Goal: Task Accomplishment & Management: Manage account settings

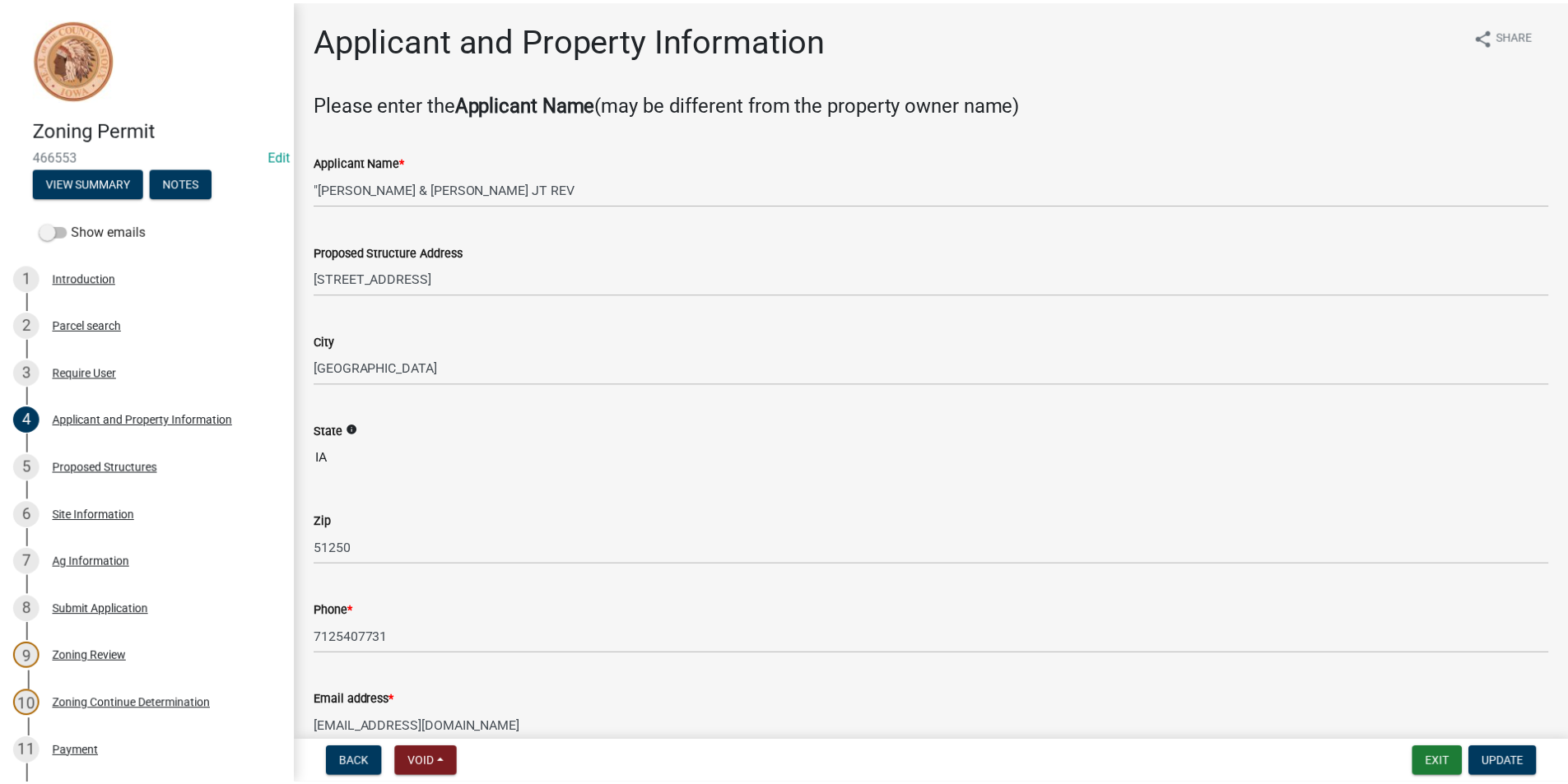
scroll to position [165, 0]
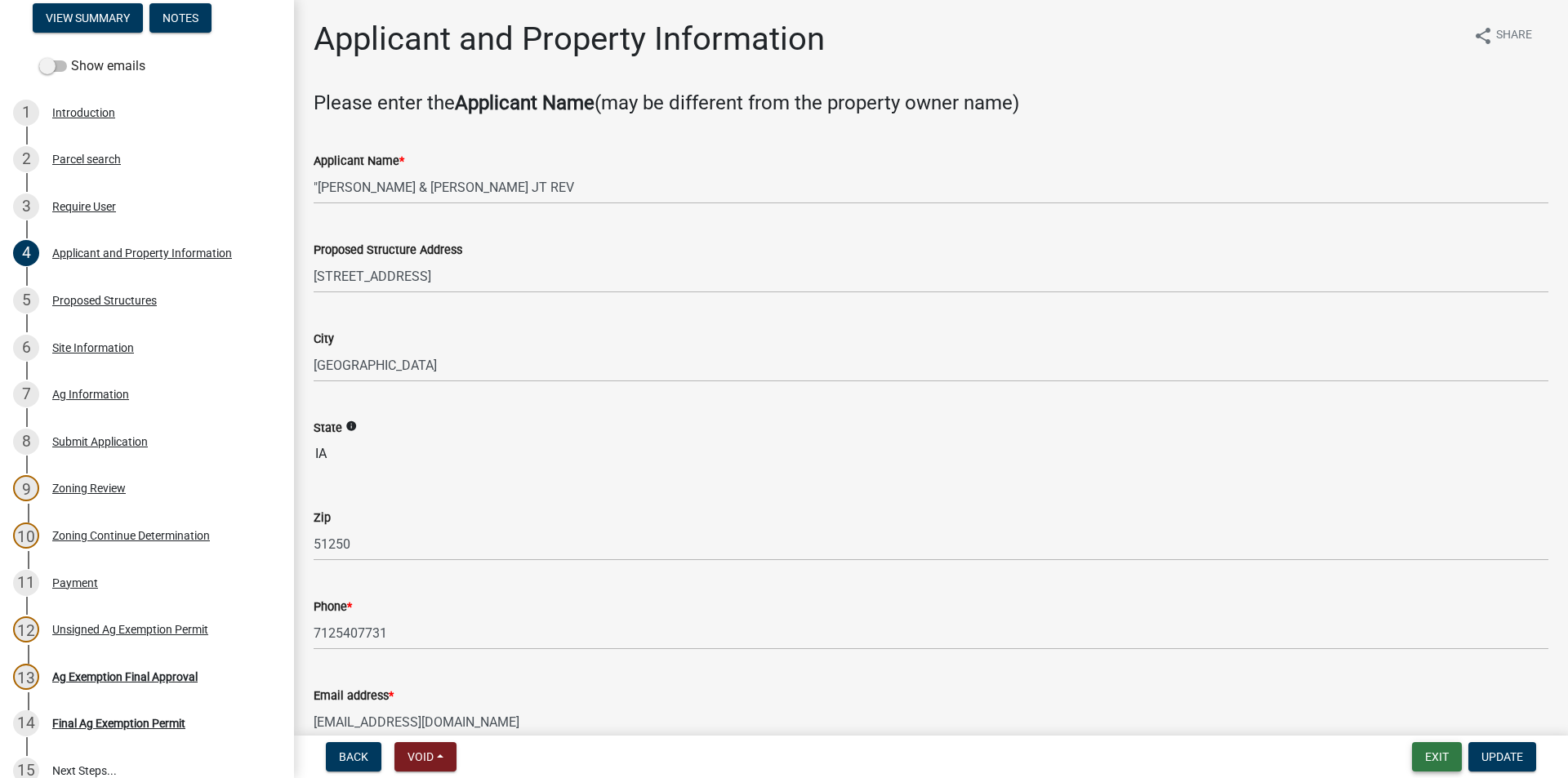
click at [1437, 762] on button "Exit" at bounding box center [1437, 757] width 50 height 30
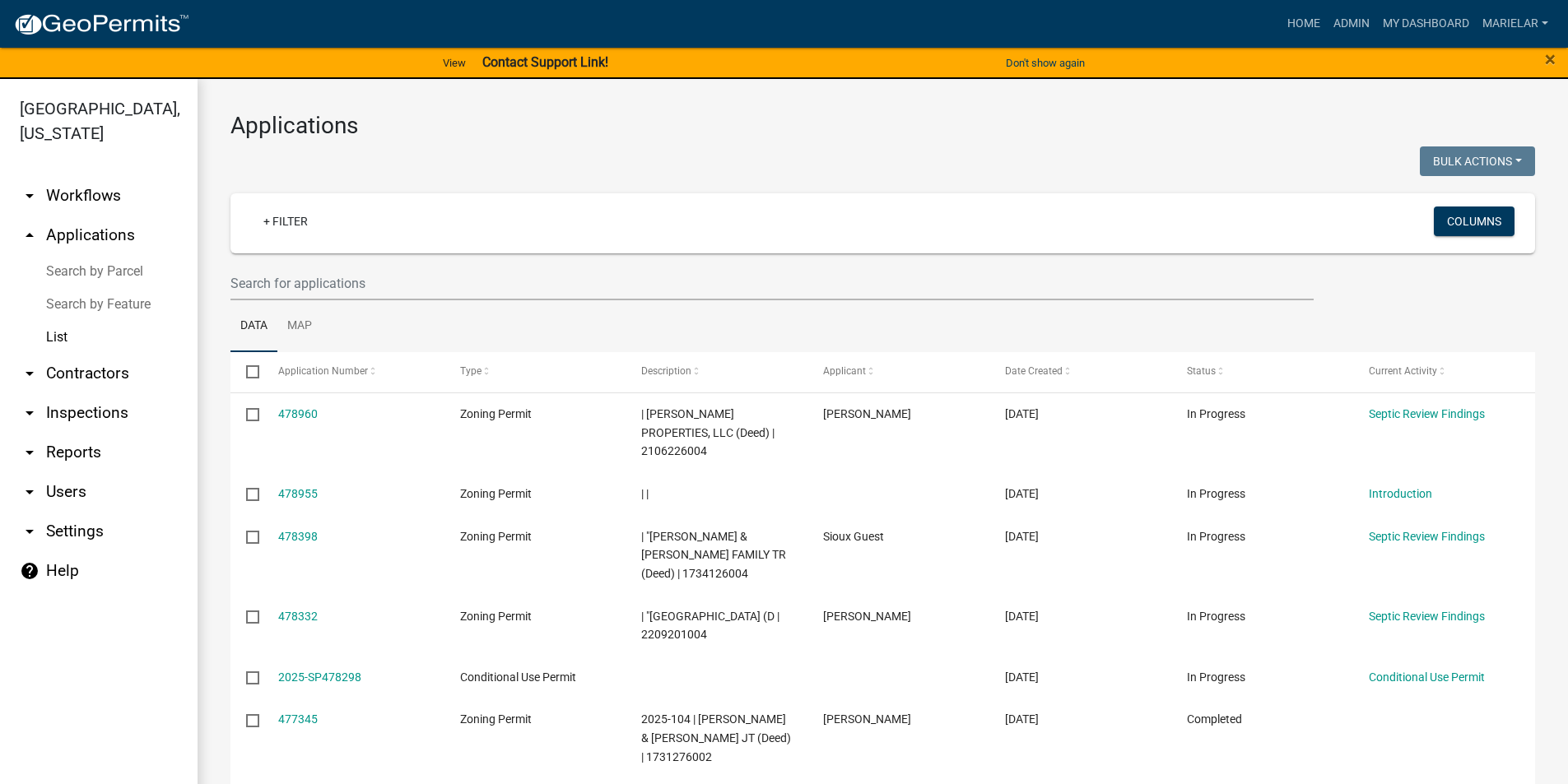
click at [697, 145] on div "Applications Bulk Actions Void Expire Lock Withdraw + Filter Columns Data Map S…" at bounding box center [882, 626] width 1371 height 1094
click at [613, 120] on h3 "Applications" at bounding box center [883, 126] width 1305 height 28
drag, startPoint x: 613, startPoint y: 120, endPoint x: 527, endPoint y: 162, distance: 95.7
click at [527, 162] on div at bounding box center [550, 163] width 665 height 33
click at [403, 286] on input "text" at bounding box center [772, 284] width 1083 height 33
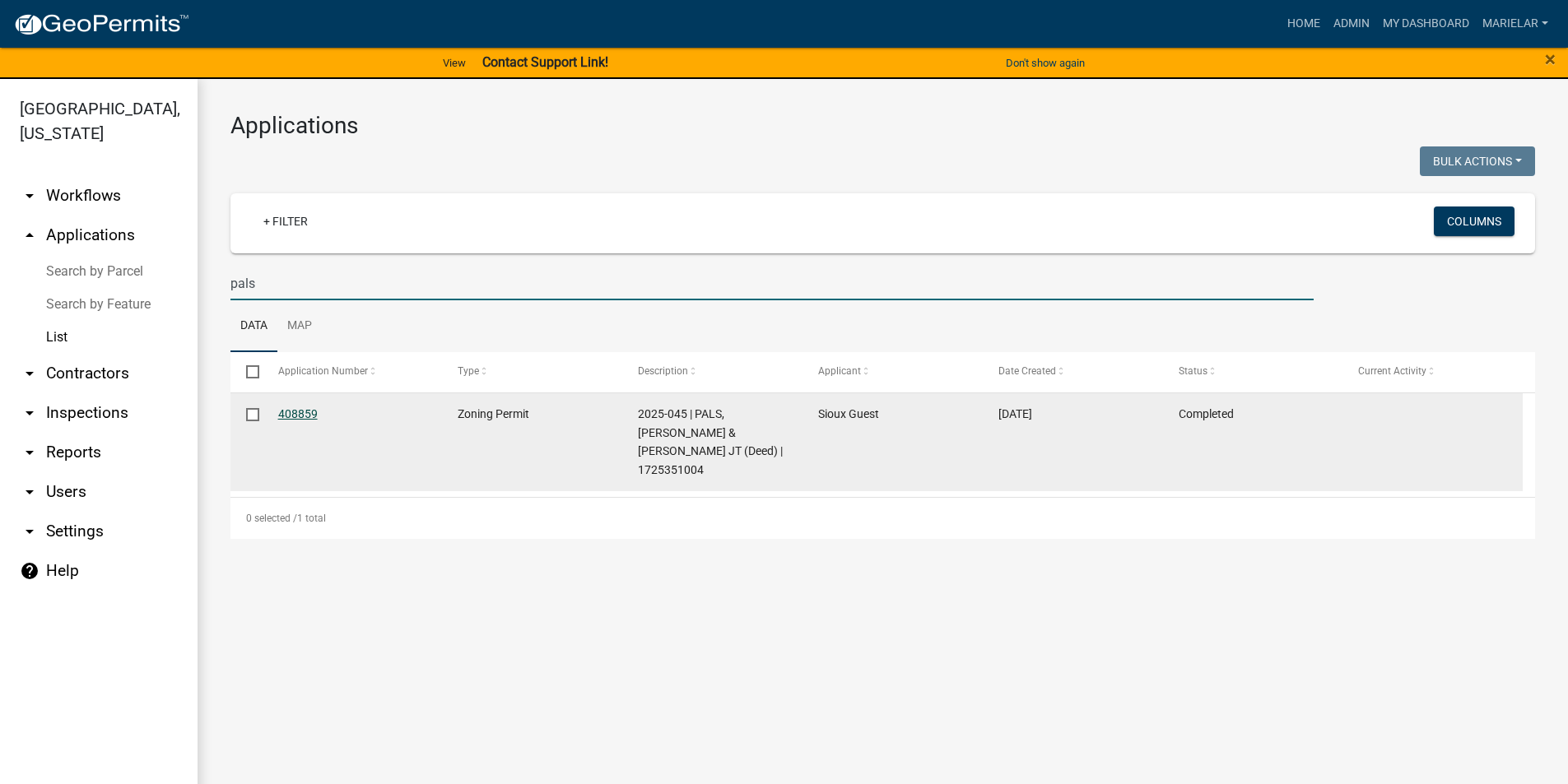
type input "pals"
click at [288, 407] on link "408859" at bounding box center [298, 414] width 39 height 13
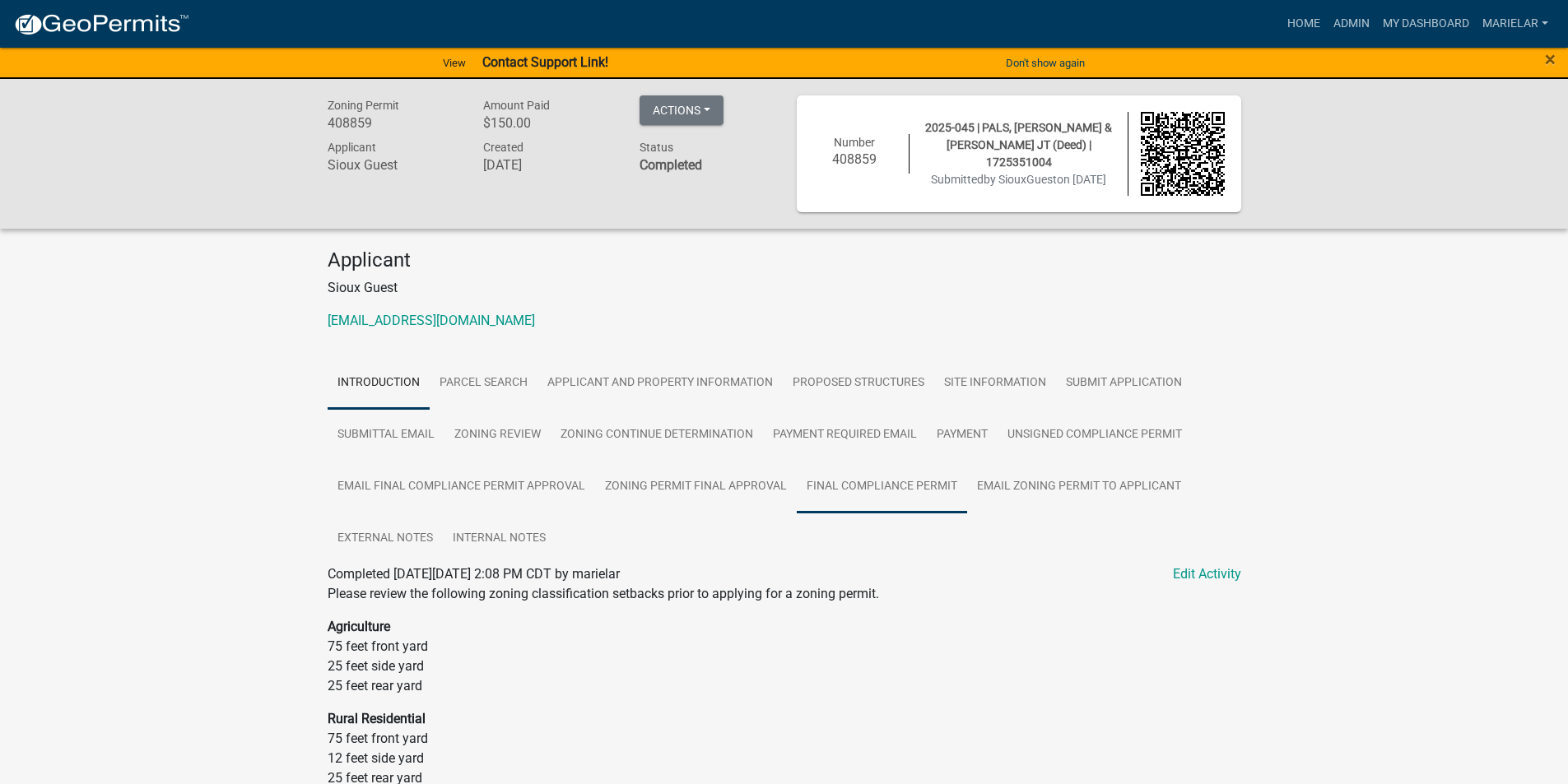
click at [954, 486] on link "Final Compliance Permit" at bounding box center [881, 486] width 170 height 53
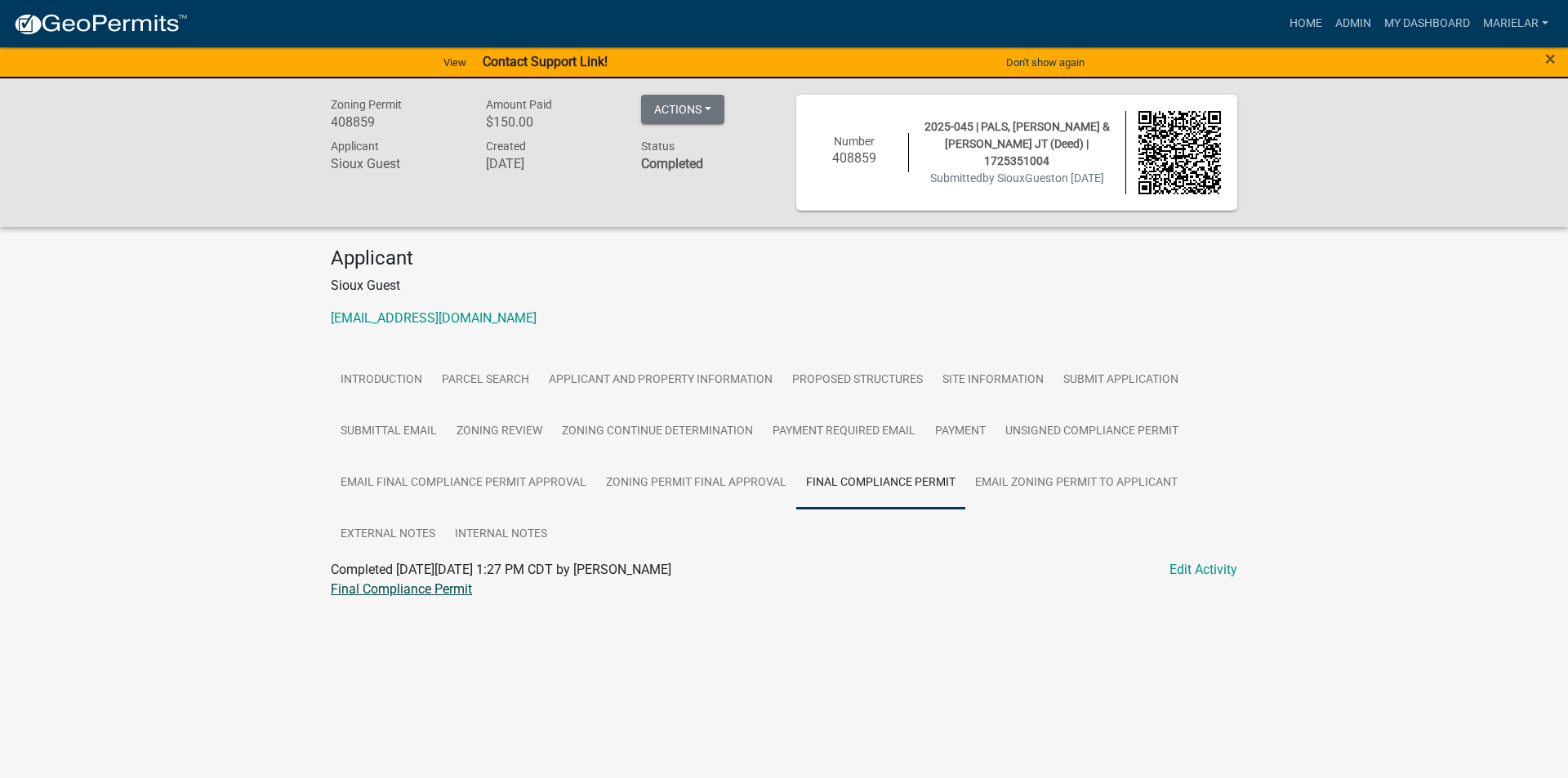
click at [452, 589] on link "Final Compliance Permit" at bounding box center [401, 589] width 141 height 16
click at [405, 542] on link "External Notes" at bounding box center [388, 534] width 115 height 53
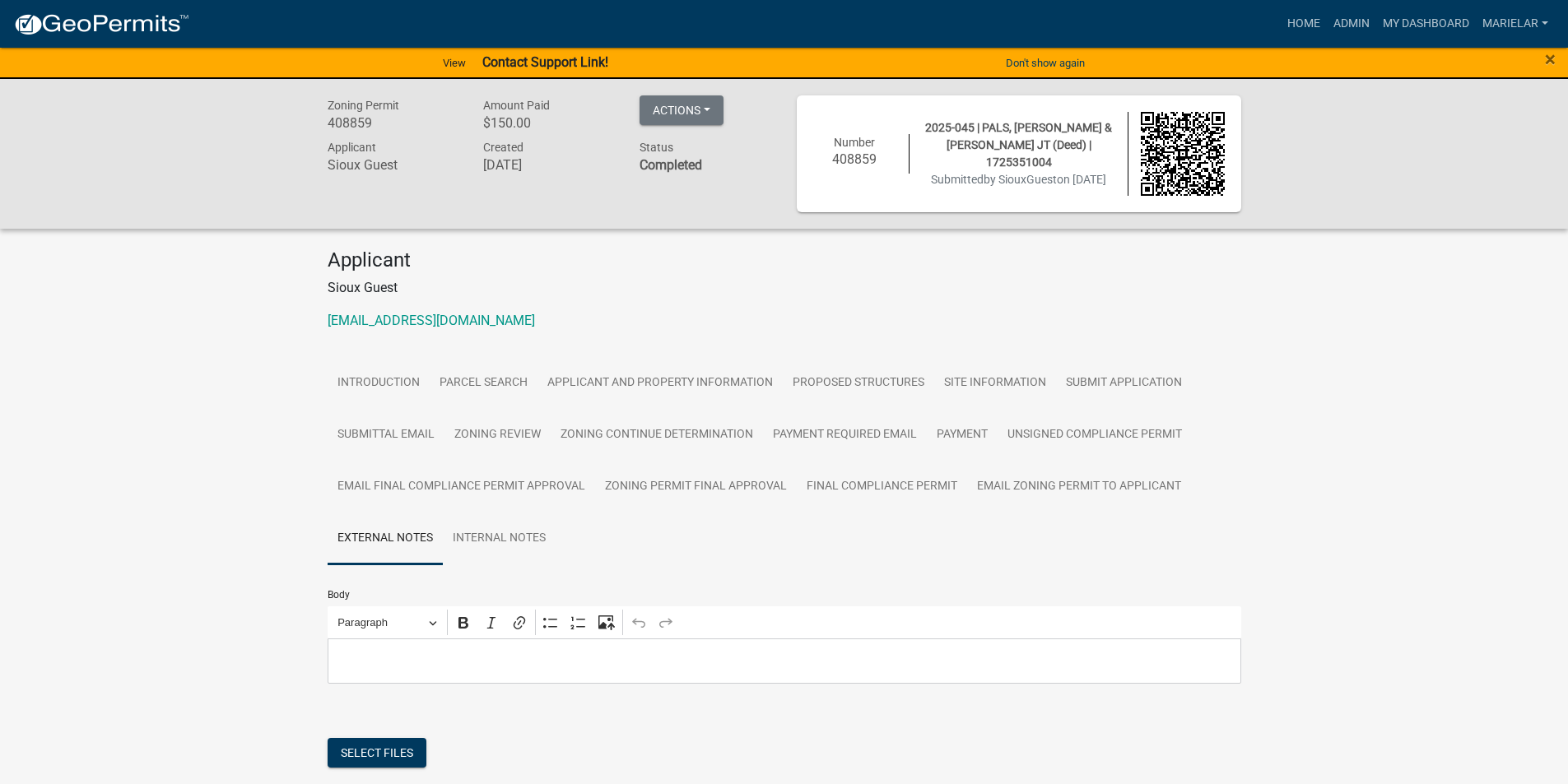
click at [468, 664] on p "Editor editing area: main. Press Alt+0 for help." at bounding box center [784, 660] width 896 height 20
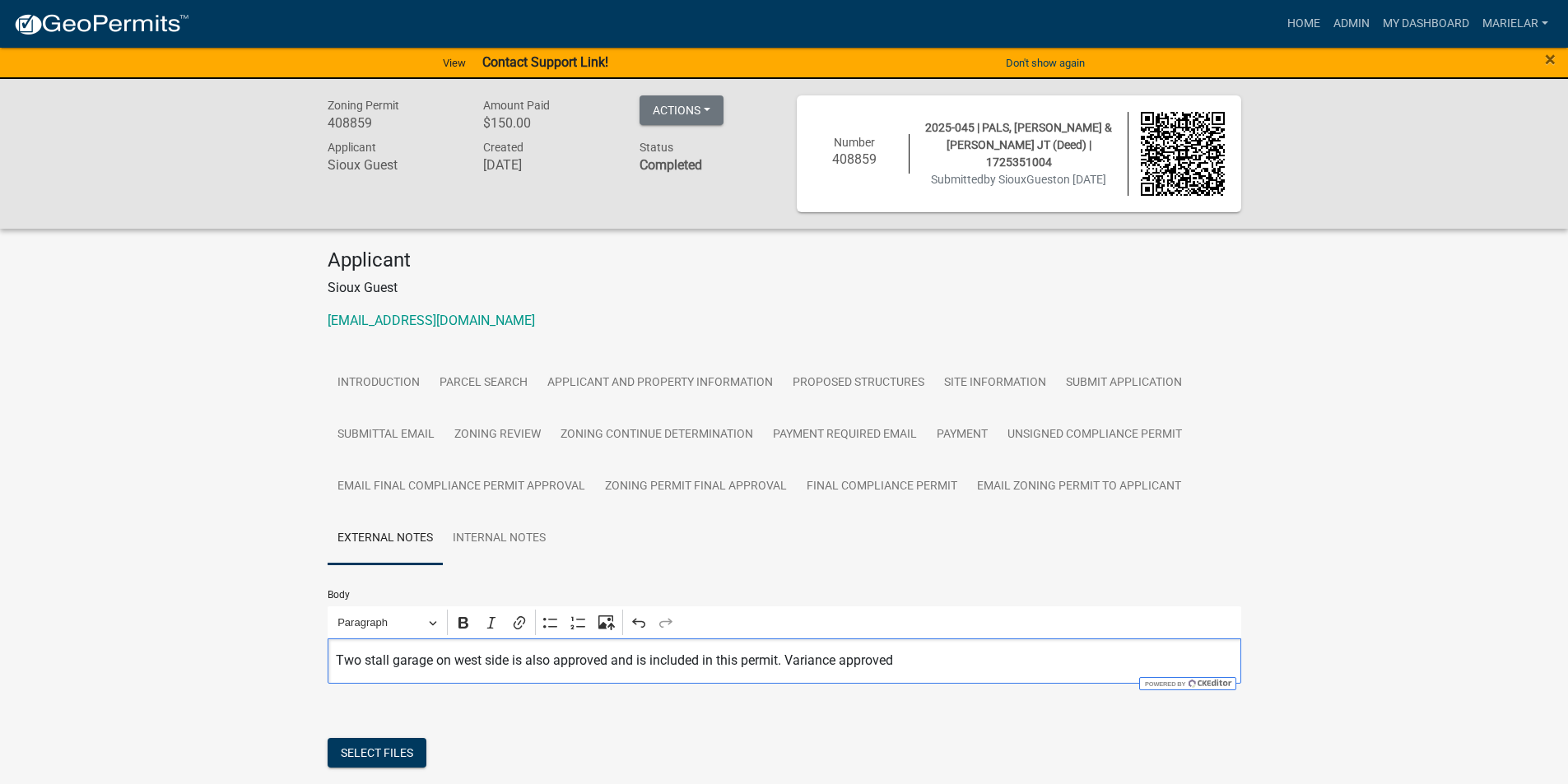
click at [931, 666] on p "Two stall garage on west side is also approved and is included in this permit. …" at bounding box center [784, 660] width 896 height 20
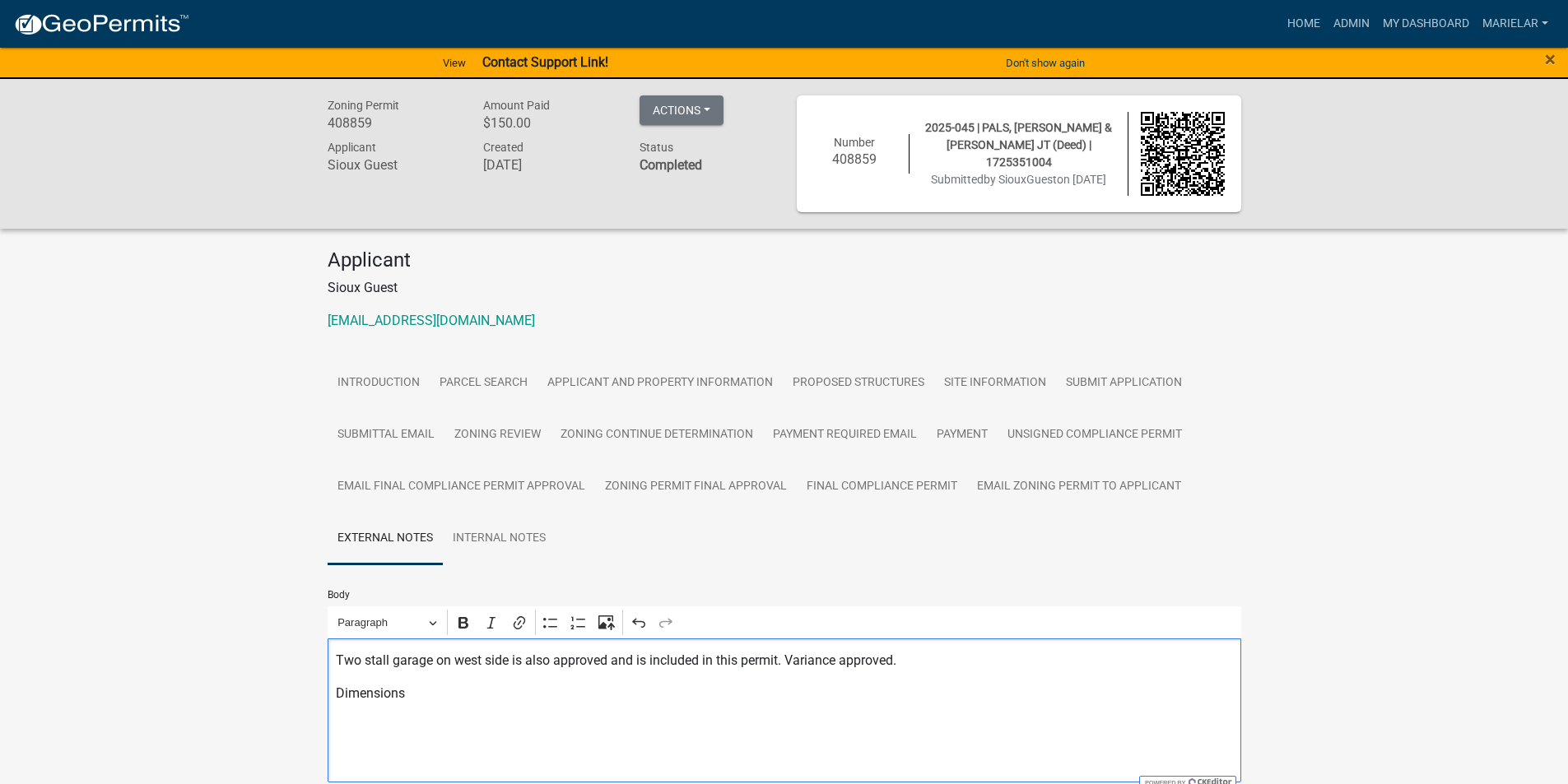
scroll to position [3, 0]
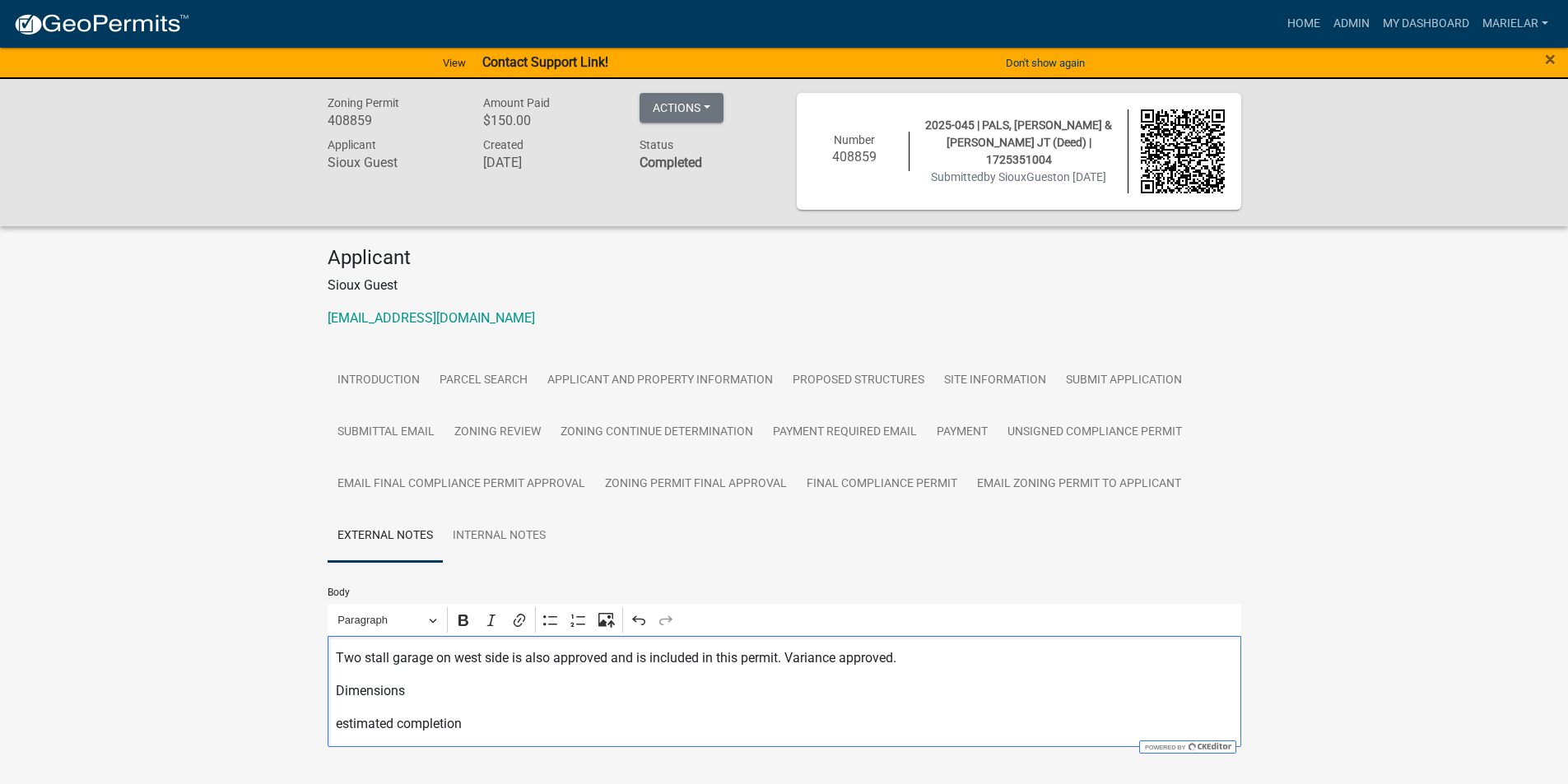
click at [465, 684] on p "Dimensions" at bounding box center [784, 690] width 896 height 20
click at [469, 724] on p "estimated completion" at bounding box center [784, 724] width 896 height 20
click at [473, 683] on p "Dimensions 16x38" at bounding box center [784, 690] width 896 height 20
drag, startPoint x: 473, startPoint y: 683, endPoint x: 514, endPoint y: 724, distance: 58.0
click at [514, 724] on p "estimated completion costs-" at bounding box center [784, 724] width 896 height 20
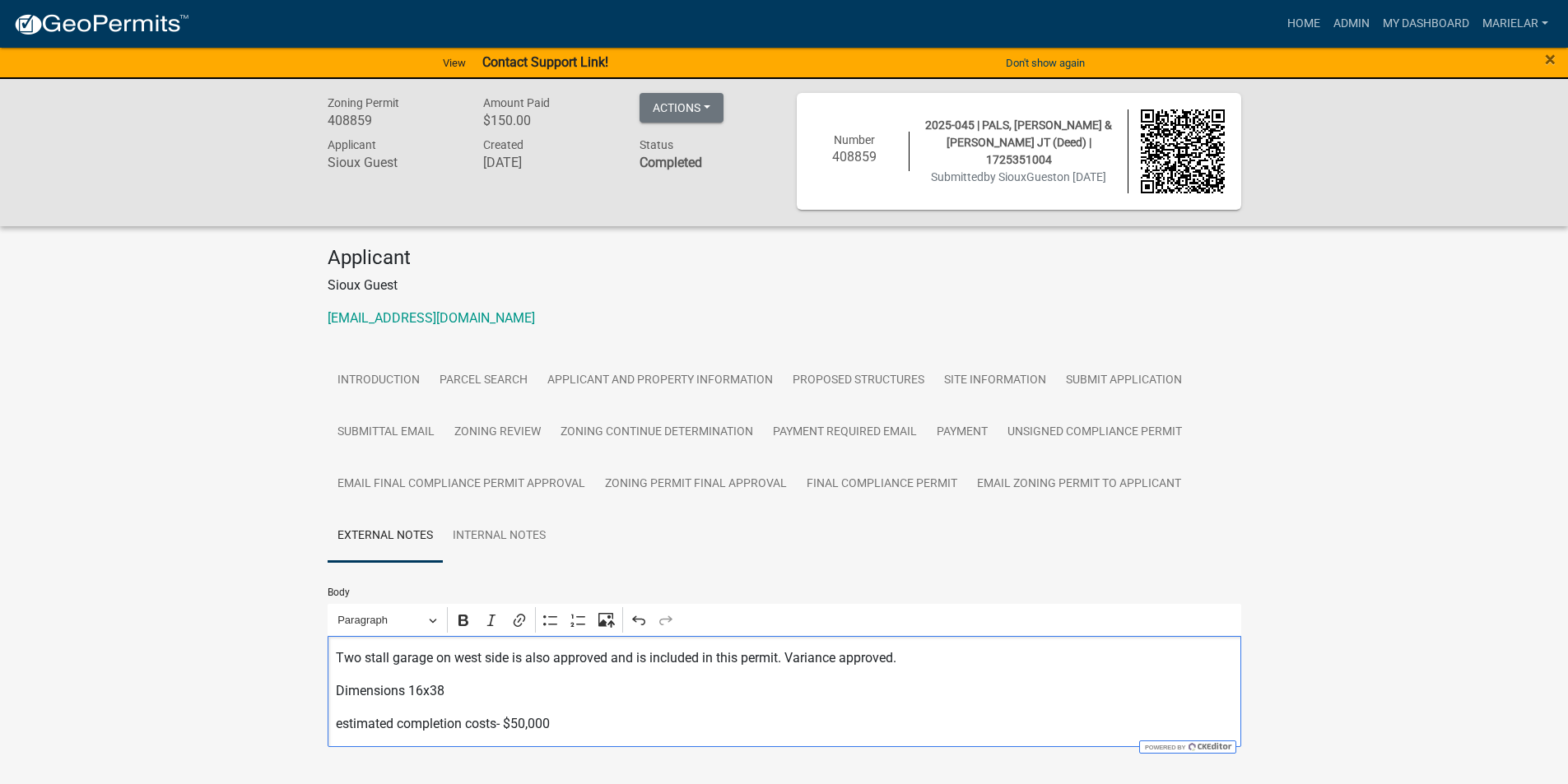
click at [870, 257] on h4 "Applicant" at bounding box center [784, 258] width 914 height 24
click at [636, 729] on p "estimated completion costs- $50,000" at bounding box center [784, 724] width 896 height 20
click at [490, 694] on p "Dimensions 16x38" at bounding box center [784, 690] width 896 height 20
click at [489, 693] on p "Dimensions 16x38" at bounding box center [784, 690] width 896 height 20
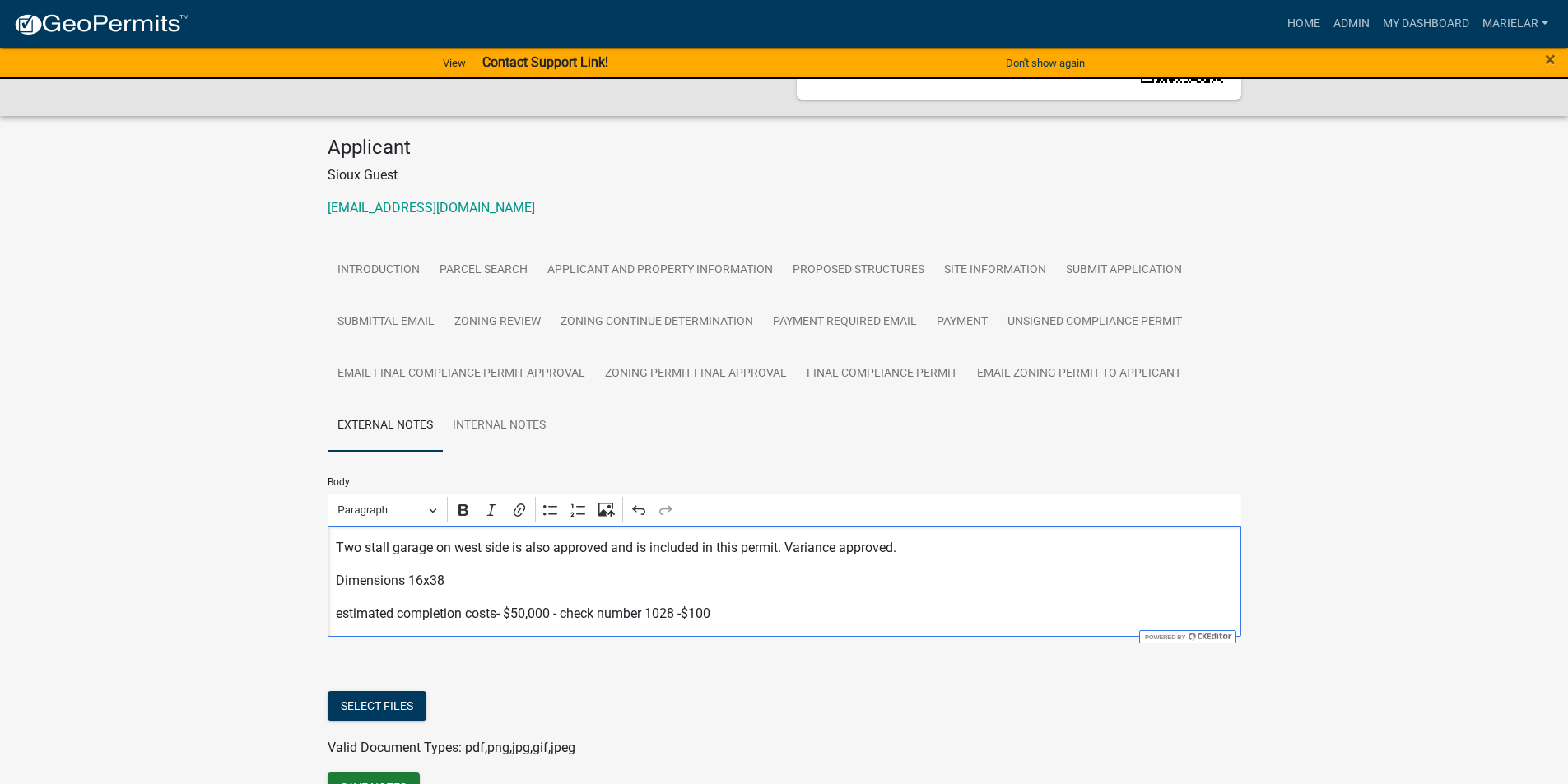
scroll to position [167, 0]
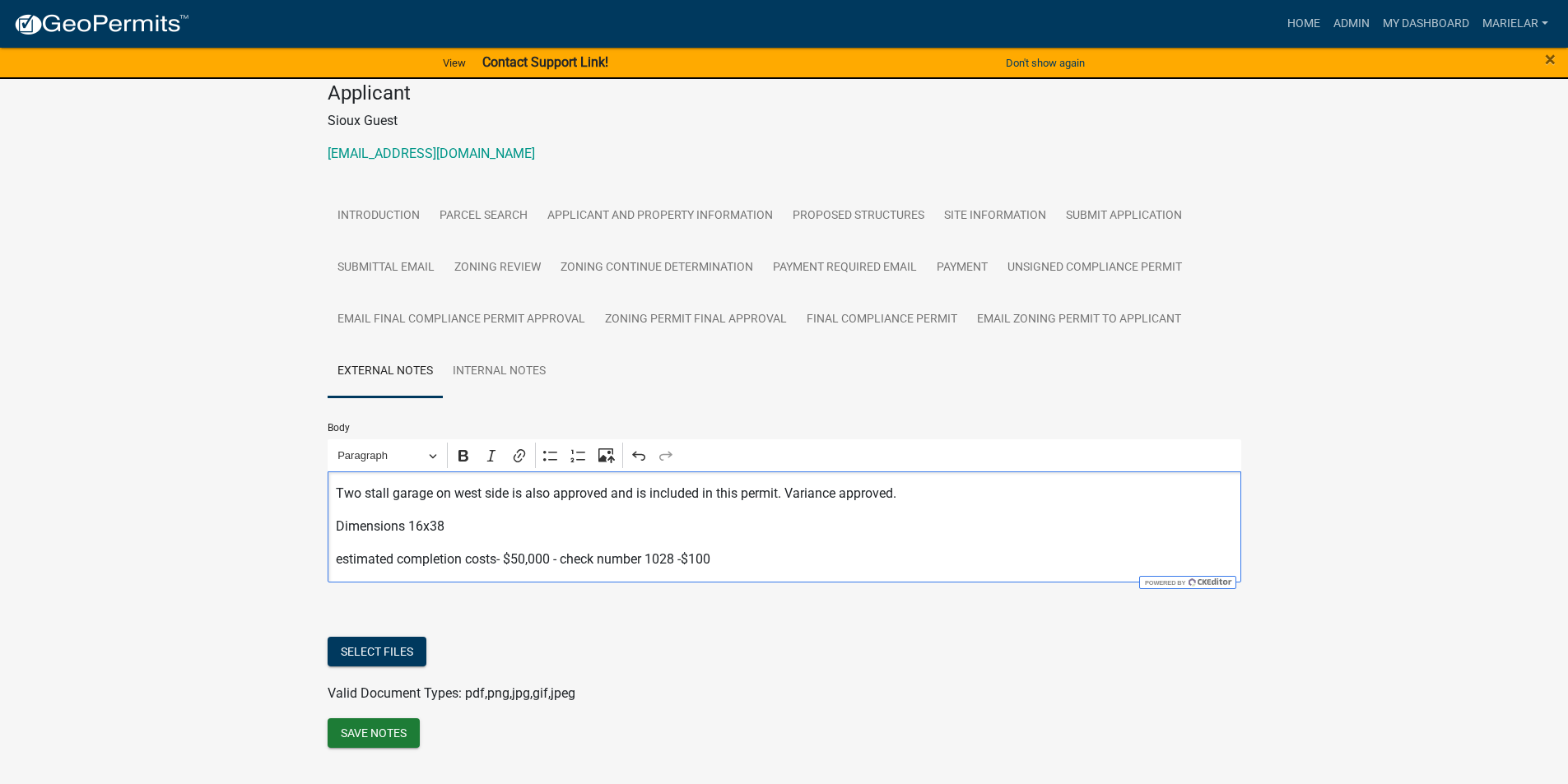
click at [588, 496] on p "Two stall garage on west side is also approved and is included in this permit. …" at bounding box center [784, 493] width 896 height 20
click at [502, 521] on p "Dimensions 16x38" at bounding box center [784, 526] width 896 height 20
click at [911, 498] on p "Two stall garage on west side is also approved and is included in this permit. …" at bounding box center [784, 493] width 896 height 20
click at [394, 734] on button "Save Notes" at bounding box center [373, 733] width 92 height 30
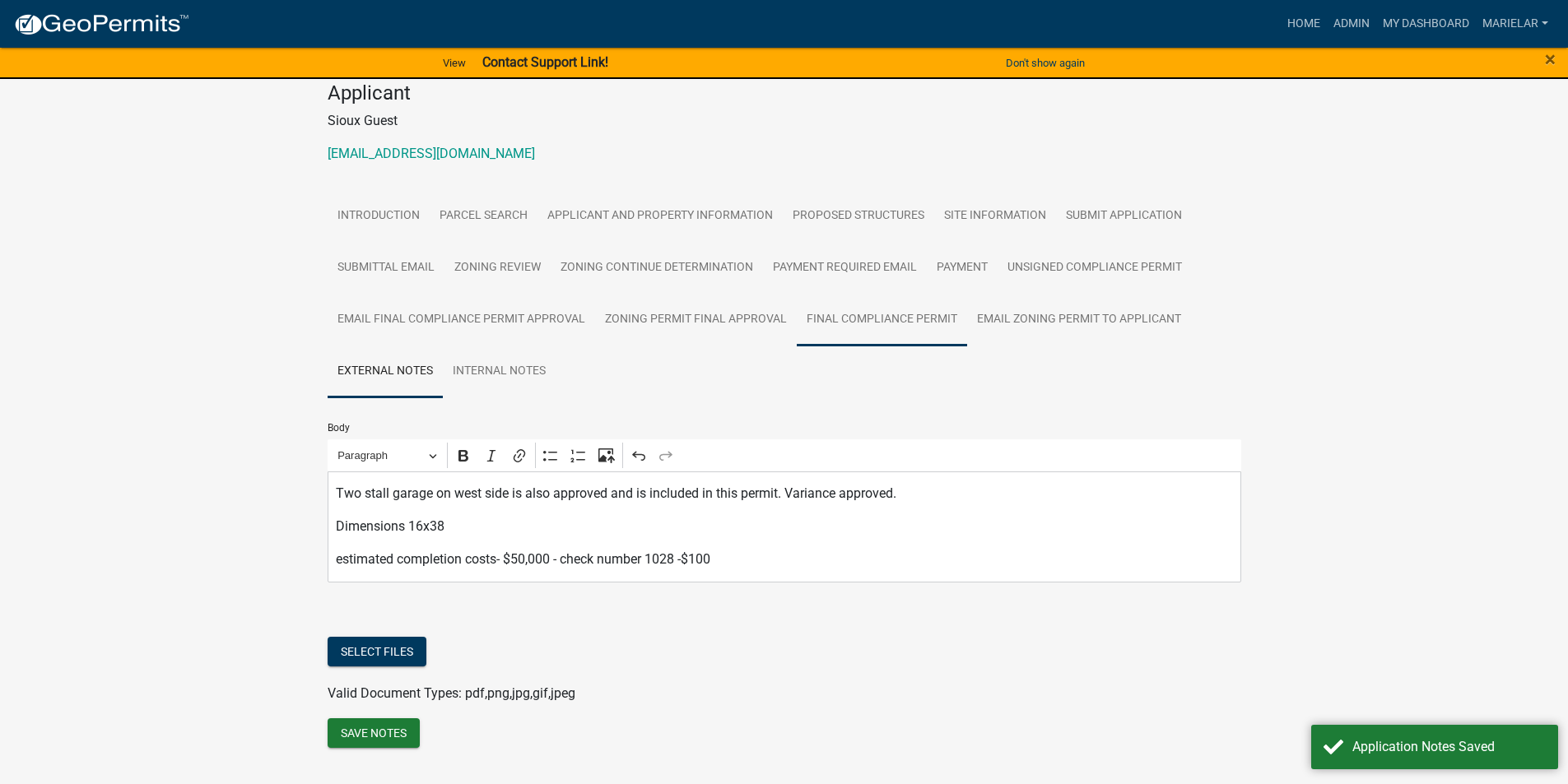
click at [891, 321] on link "Final Compliance Permit" at bounding box center [881, 320] width 170 height 53
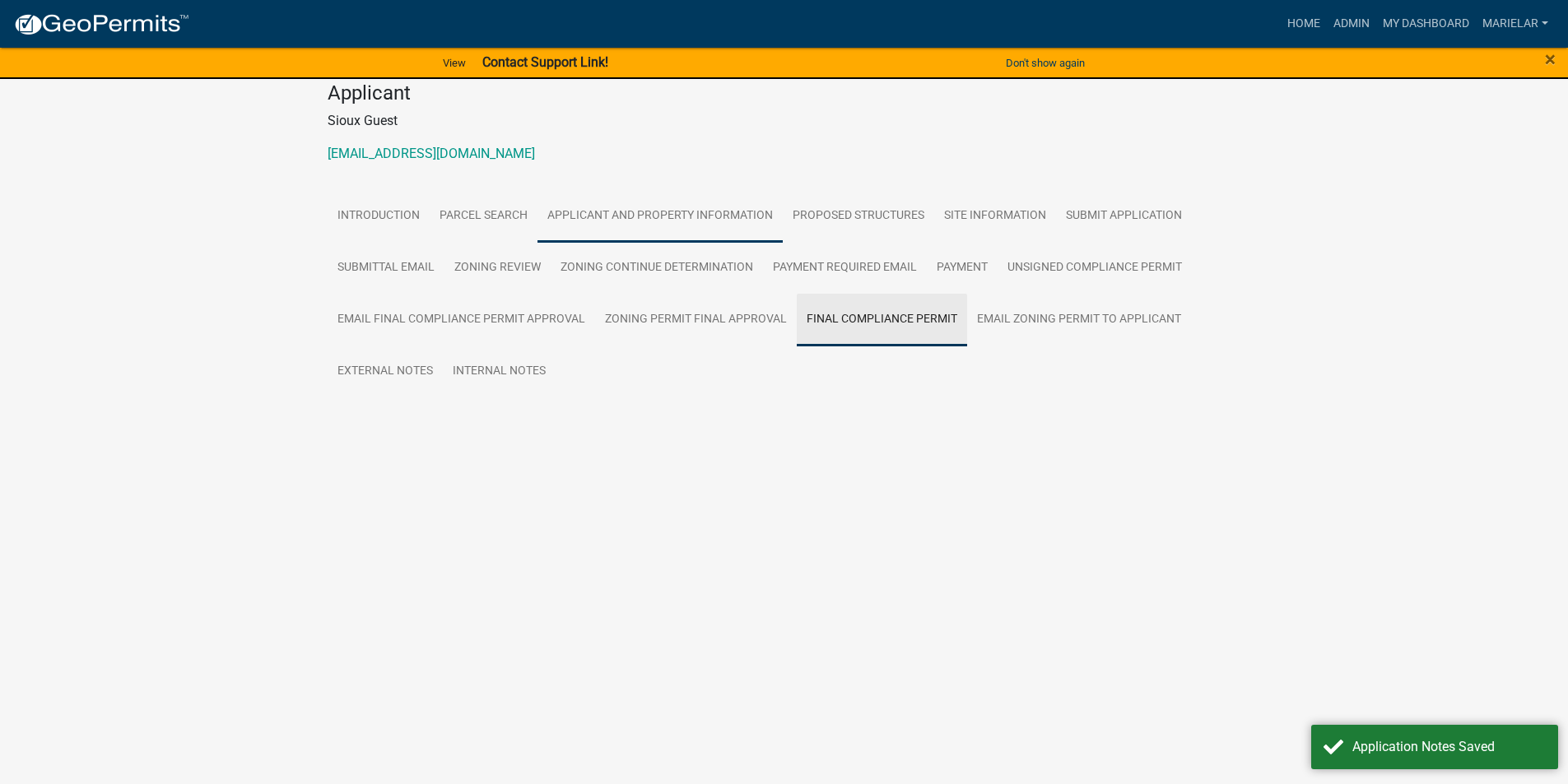
scroll to position [0, 0]
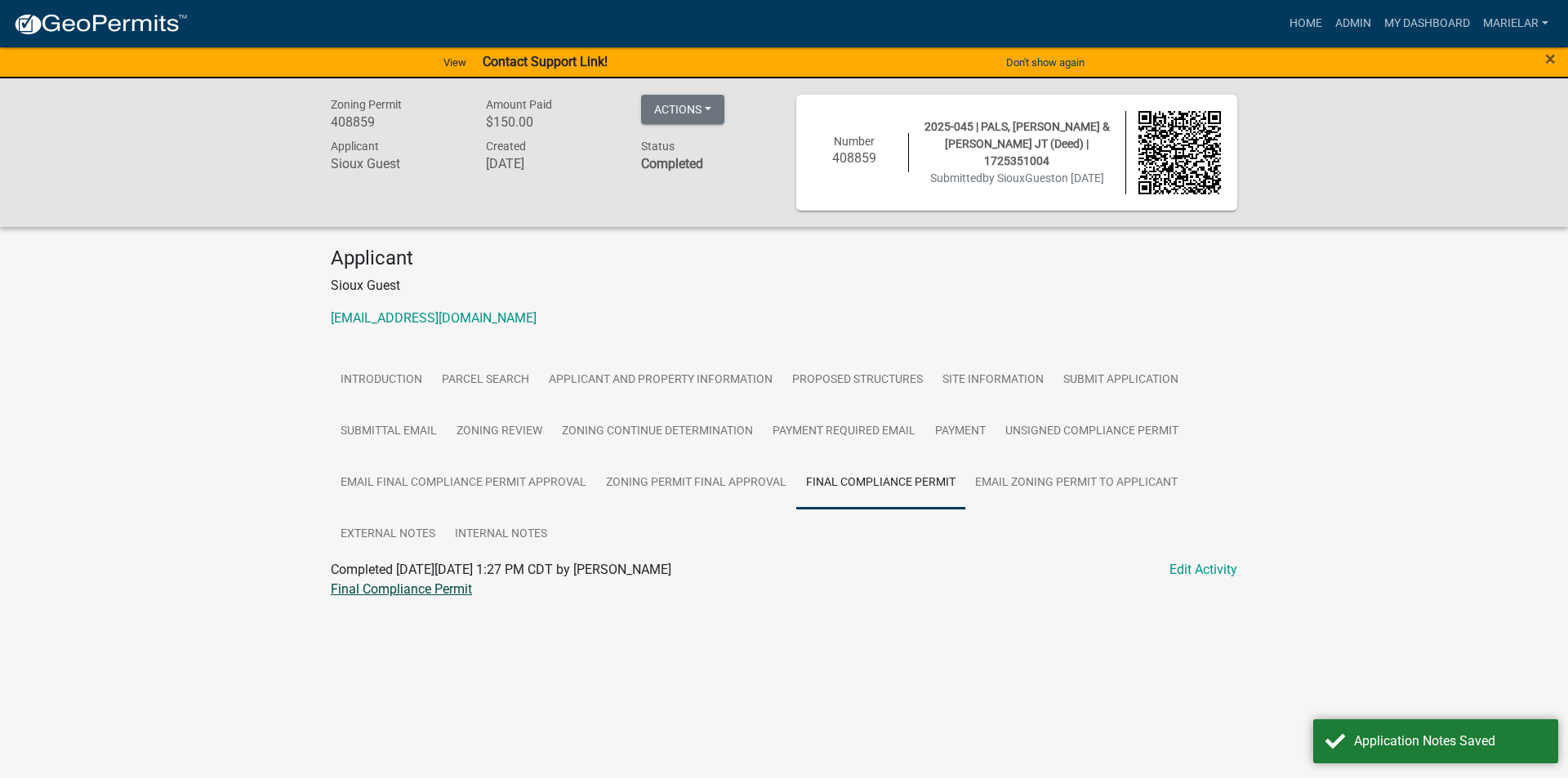
click at [424, 586] on link "Final Compliance Permit" at bounding box center [401, 589] width 141 height 16
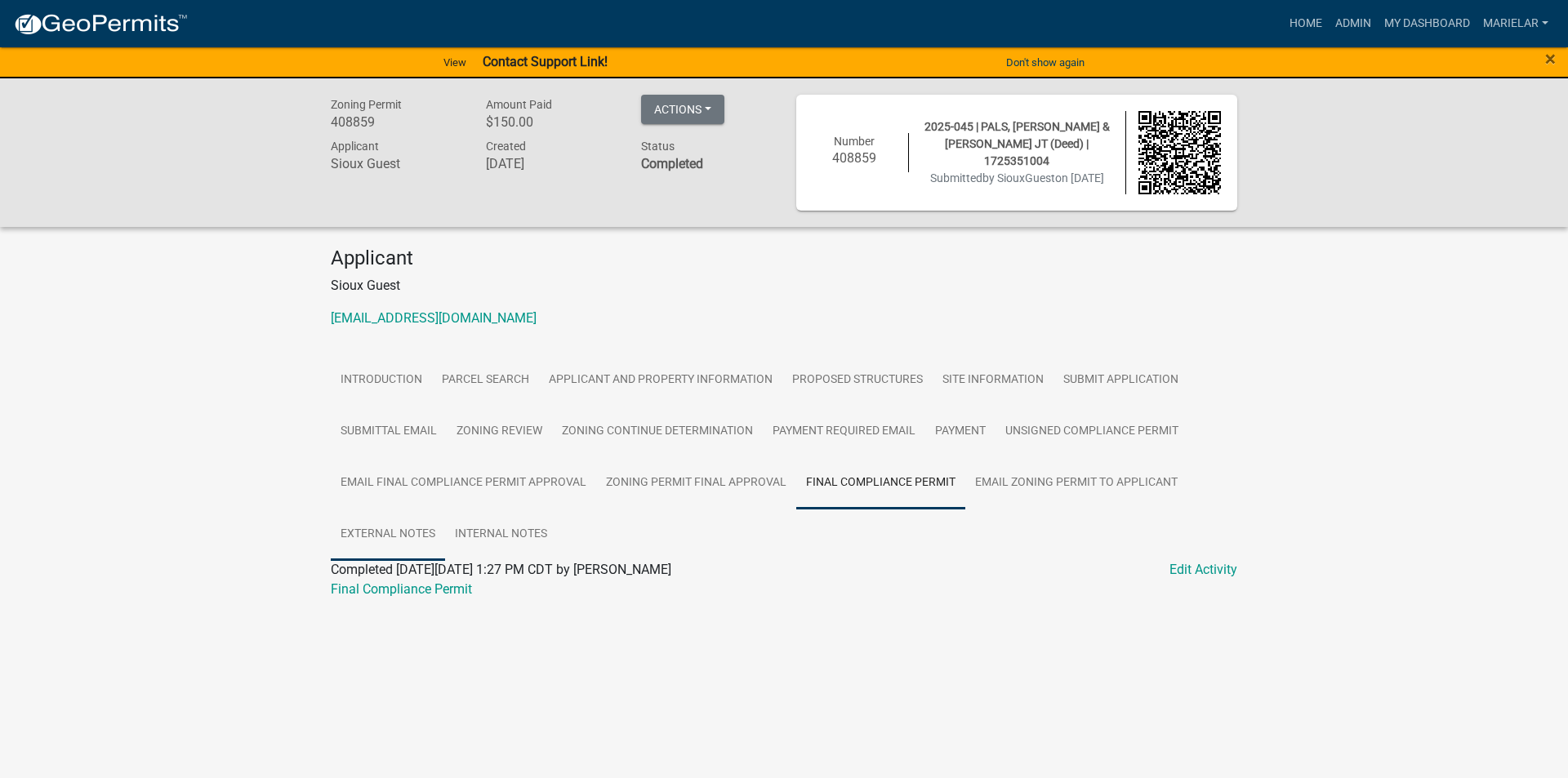
click at [399, 541] on link "External Notes" at bounding box center [388, 534] width 115 height 53
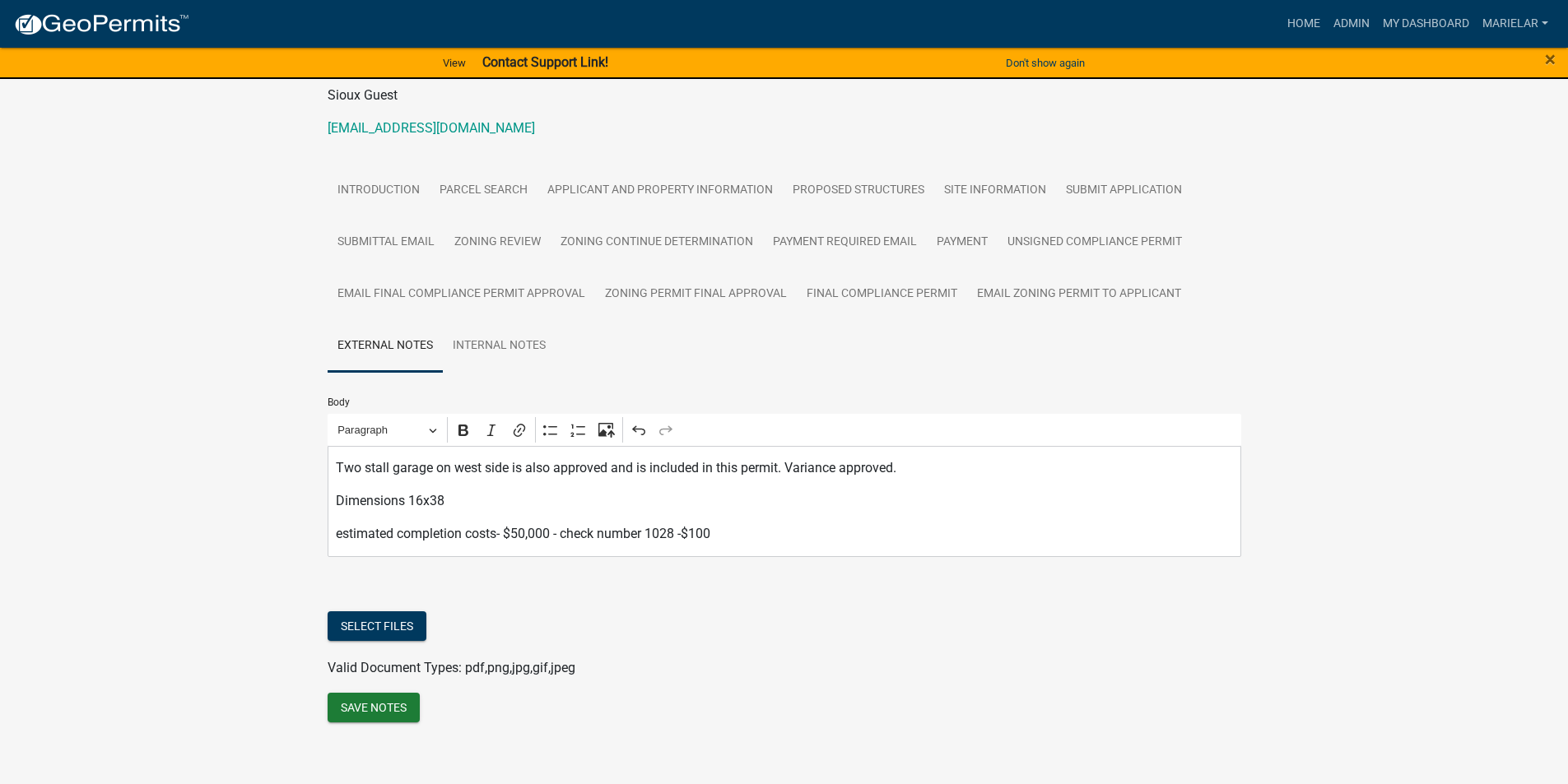
scroll to position [205, 0]
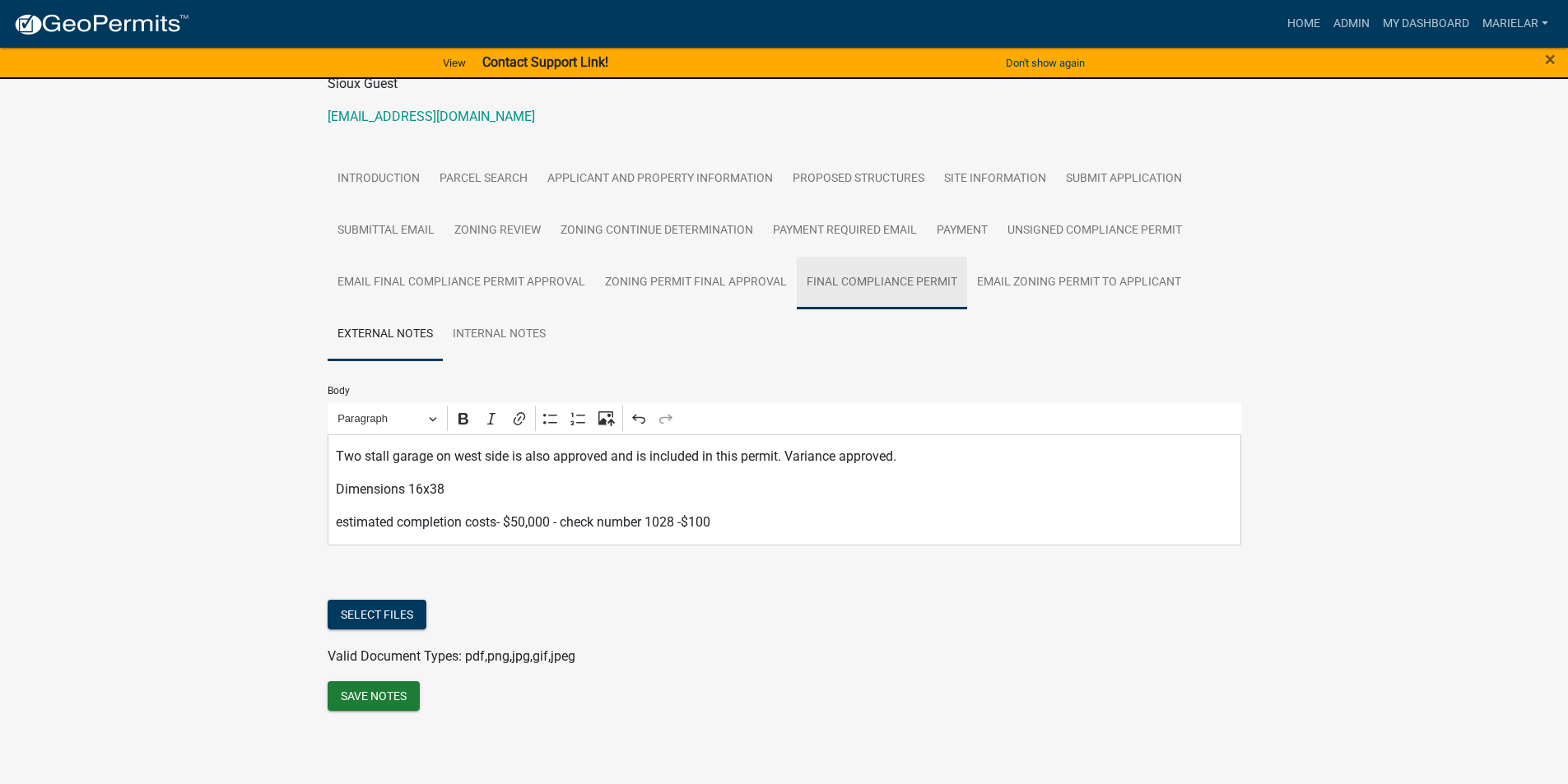
click at [923, 277] on link "Final Compliance Permit" at bounding box center [881, 283] width 170 height 53
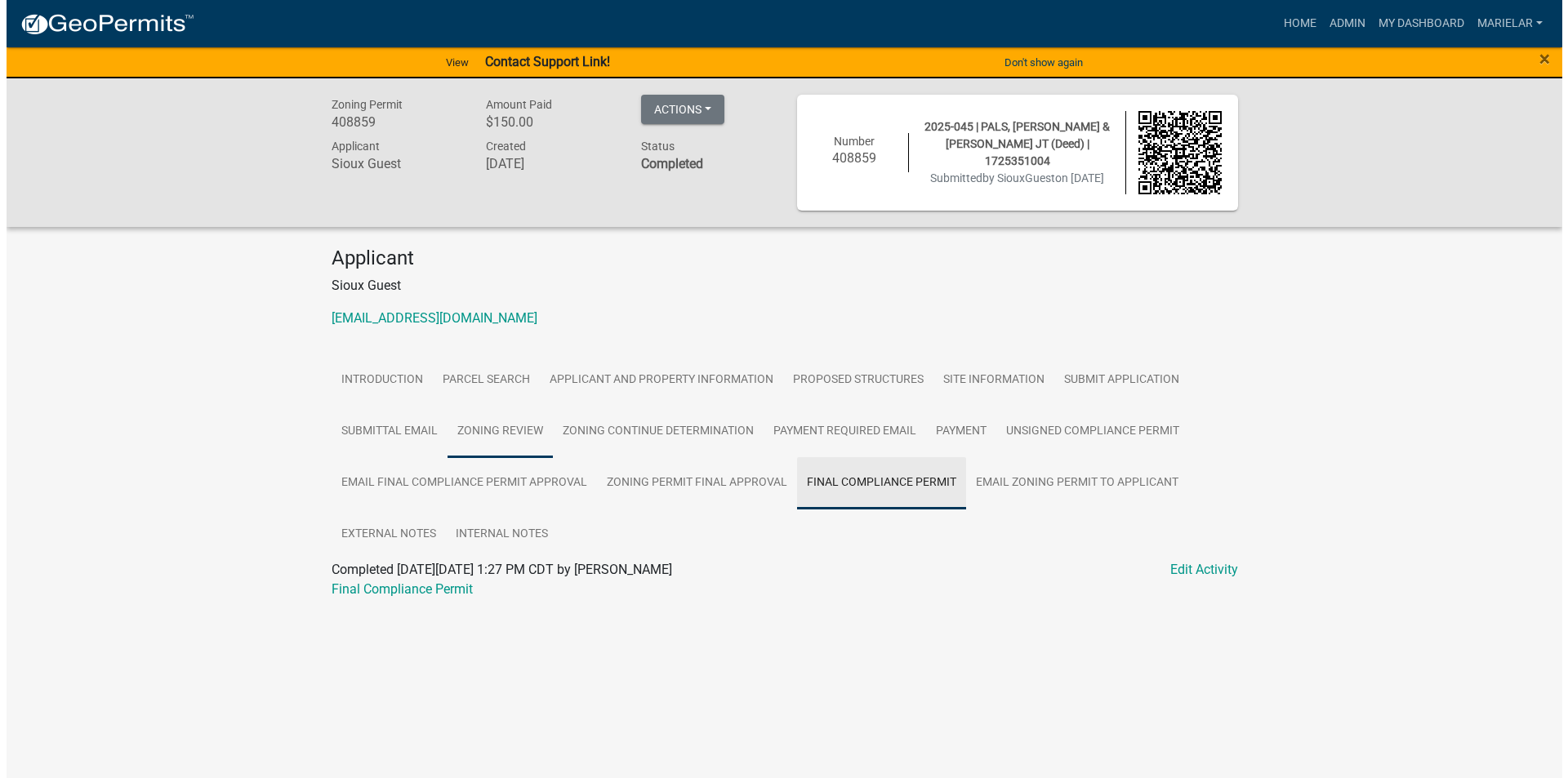
scroll to position [0, 0]
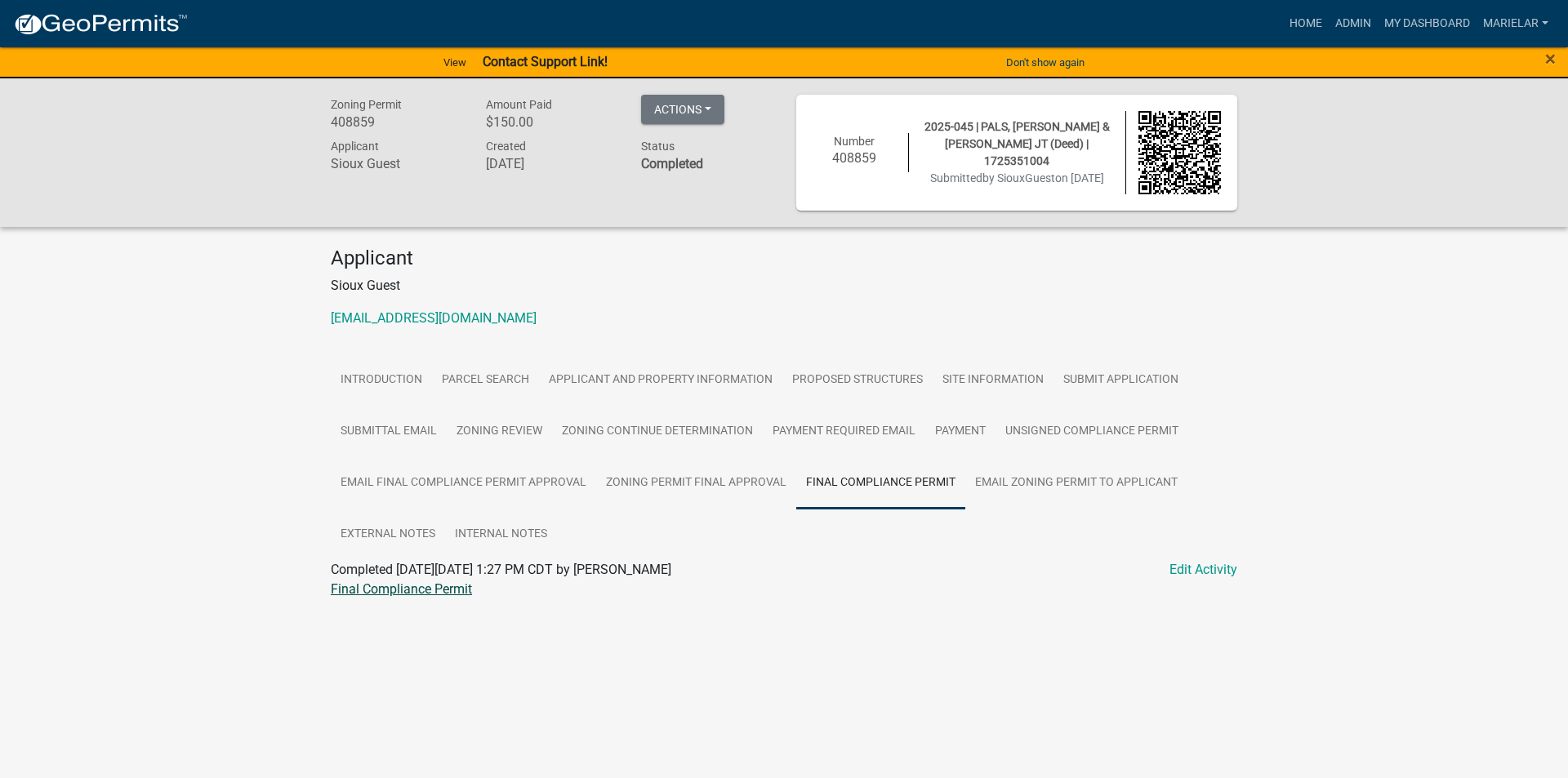
click at [411, 596] on link "Final Compliance Permit" at bounding box center [401, 589] width 141 height 16
